Goal: Information Seeking & Learning: Learn about a topic

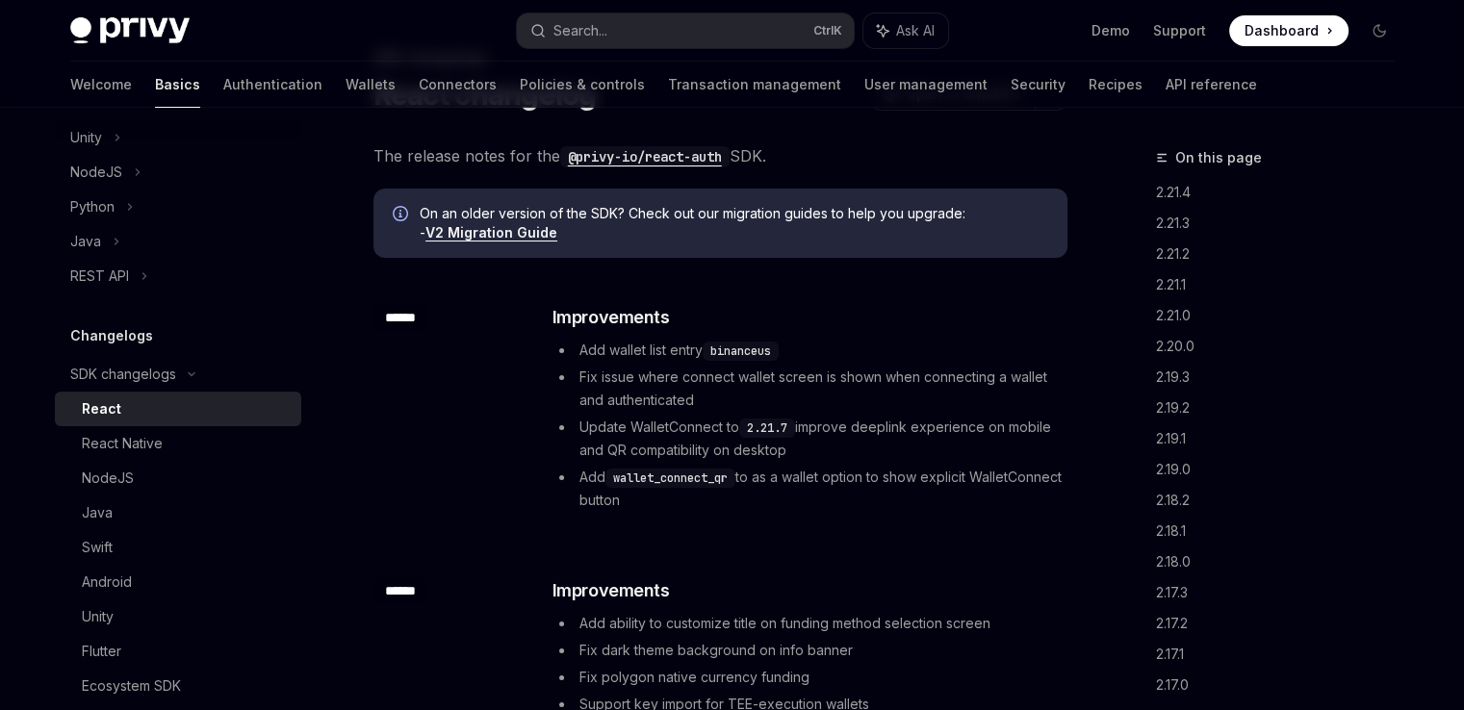
scroll to position [96, 0]
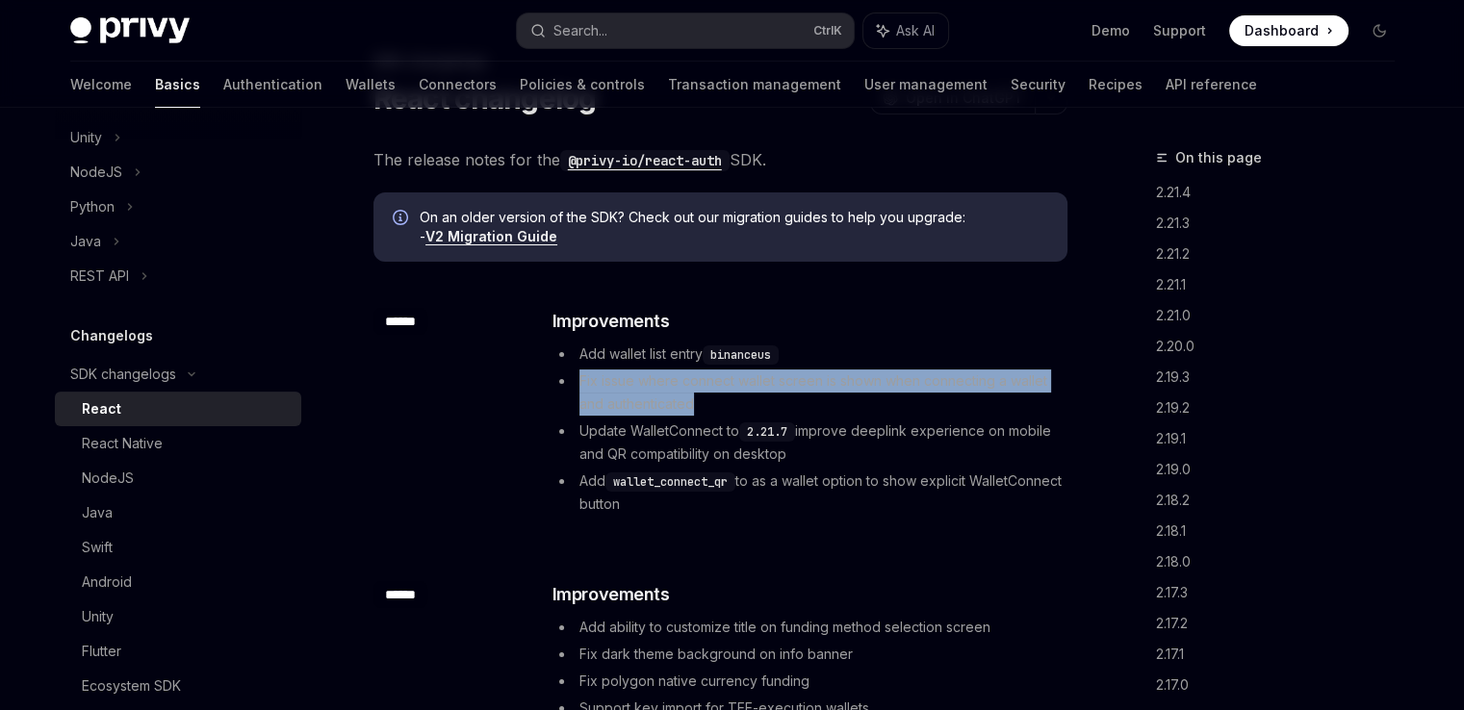
drag, startPoint x: 577, startPoint y: 382, endPoint x: 758, endPoint y: 407, distance: 182.7
click at [758, 407] on li "Fix issue where connect wallet screen is shown when connecting a wallet and aut…" at bounding box center [808, 393] width 513 height 46
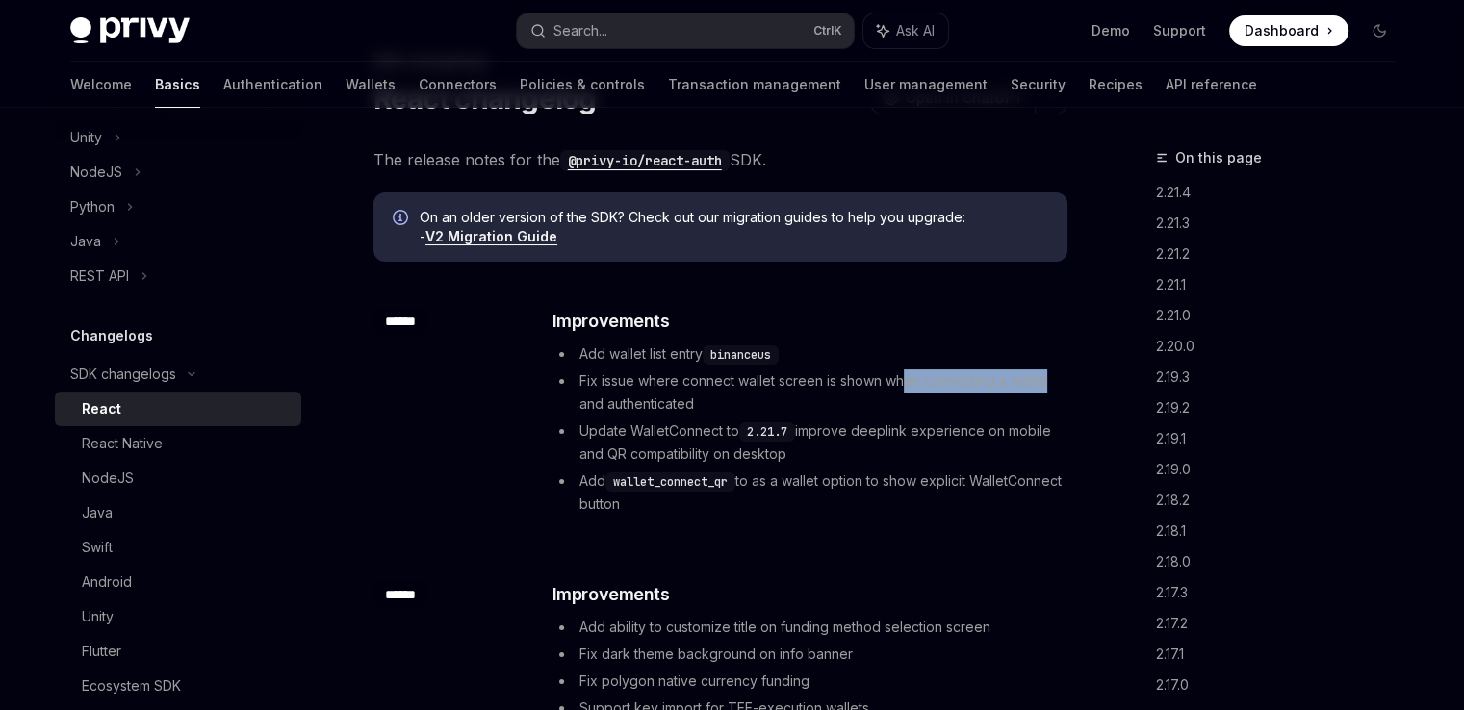
drag, startPoint x: 908, startPoint y: 372, endPoint x: 1059, endPoint y: 372, distance: 151.1
click at [1055, 372] on li "Fix issue where connect wallet screen is shown when connecting a wallet and aut…" at bounding box center [808, 393] width 513 height 46
click at [1059, 372] on li "Fix issue where connect wallet screen is shown when connecting a wallet and aut…" at bounding box center [808, 393] width 513 height 46
click at [795, 397] on li "Fix issue where connect wallet screen is shown when connecting a wallet and aut…" at bounding box center [808, 393] width 513 height 46
click at [752, 341] on div "​ Improvements Add wallet list entry binanceus Fix issue where connect wallet s…" at bounding box center [808, 412] width 513 height 208
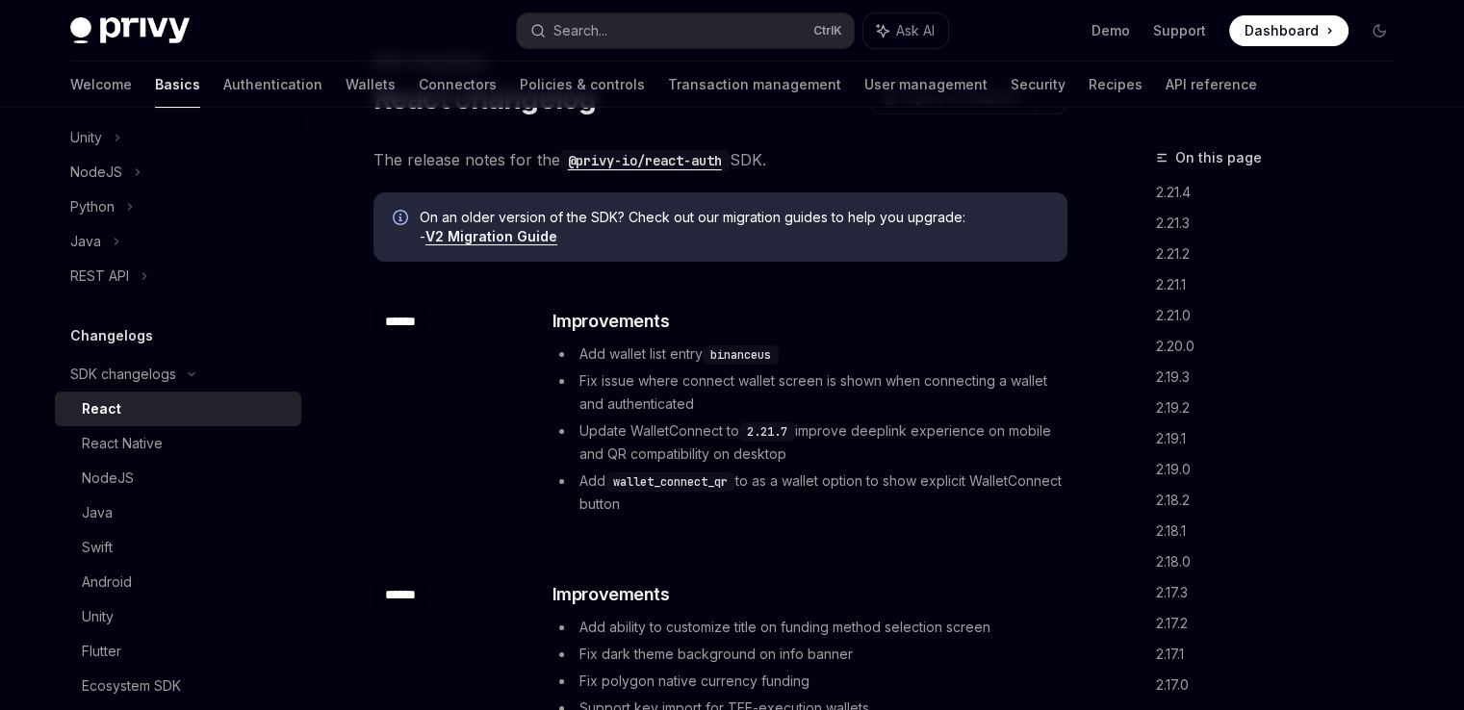
click at [757, 361] on code "binanceus" at bounding box center [741, 355] width 76 height 19
click at [785, 343] on li "Add wallet list entry binanceus" at bounding box center [808, 354] width 513 height 23
